Goal: Go to known website: Access a specific website the user already knows

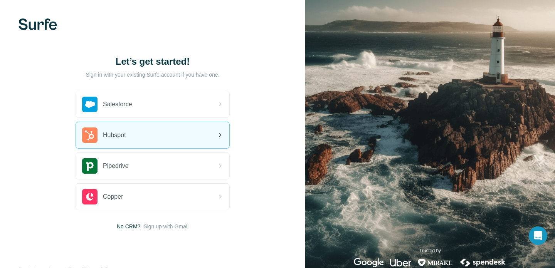
click at [129, 135] on div "Hubspot" at bounding box center [152, 135] width 153 height 26
